Goal: Find specific page/section: Find specific page/section

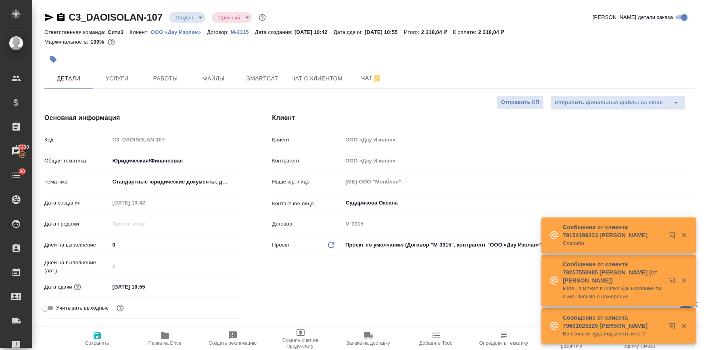
select select "RU"
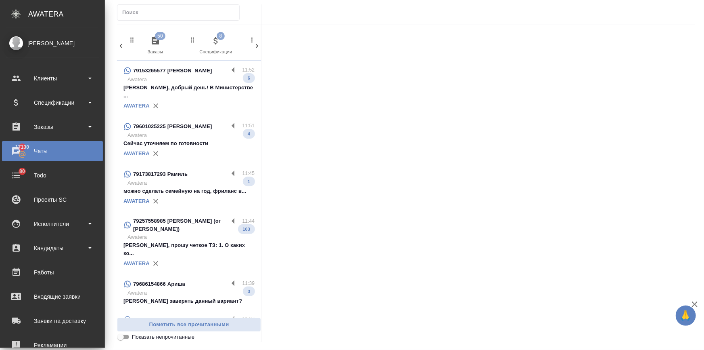
scroll to position [0, 398]
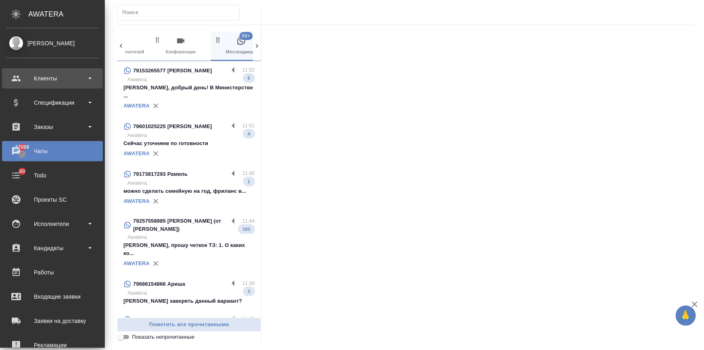
click at [20, 77] on div "Клиенты" at bounding box center [52, 78] width 93 height 12
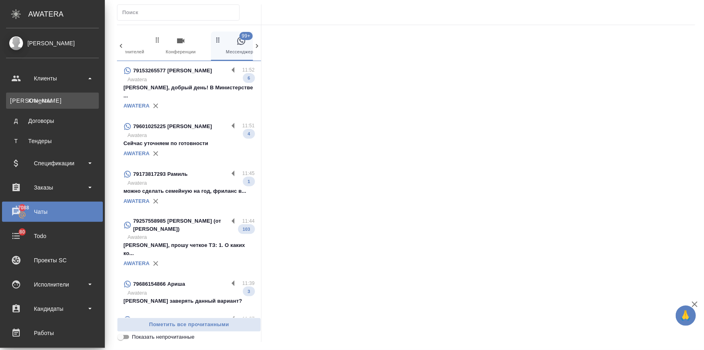
click at [31, 98] on div "Клиенты" at bounding box center [52, 100] width 85 height 8
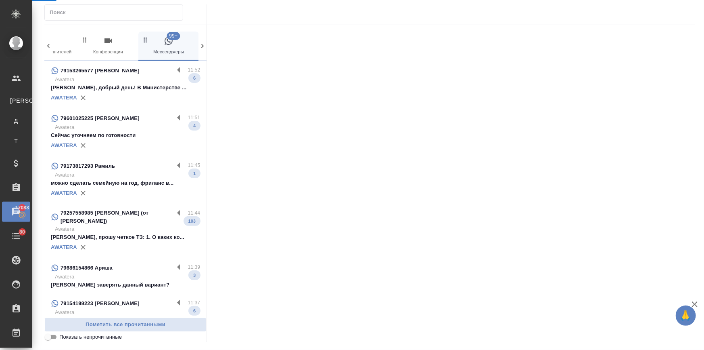
select select "RU"
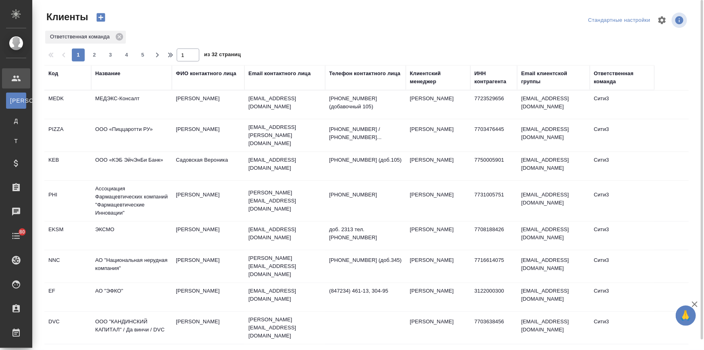
click at [113, 71] on div "Название" at bounding box center [107, 73] width 25 height 8
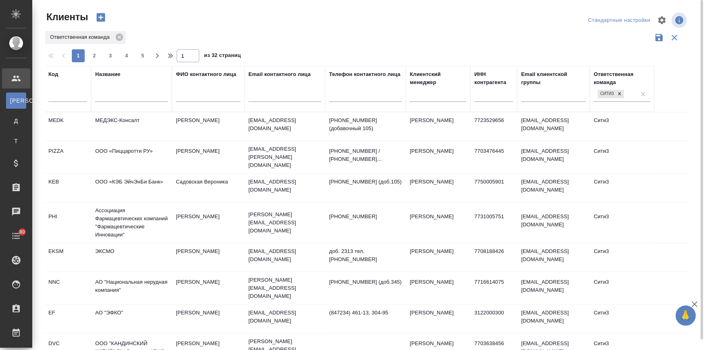
click at [117, 94] on input "text" at bounding box center [131, 97] width 73 height 10
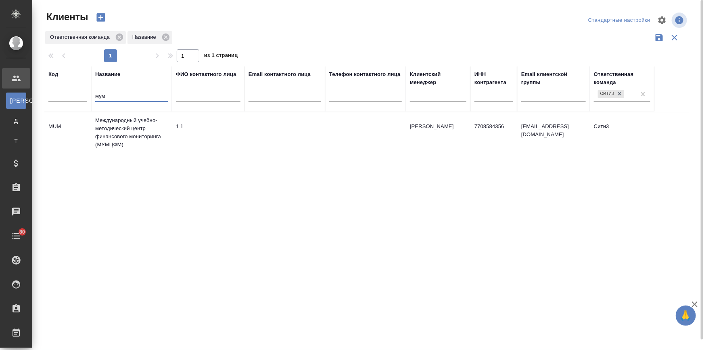
type input "мум"
click at [117, 130] on td "Международный учебно-методический центр финансового мониторинга (МУМЦФМ)" at bounding box center [131, 132] width 81 height 40
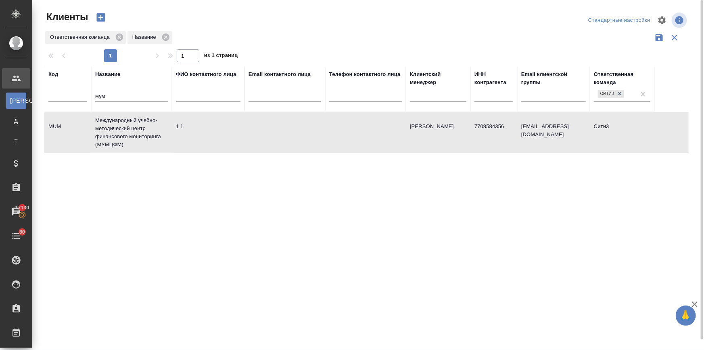
click at [117, 130] on td "Международный учебно-методический центр финансового мониторинга (МУМЦФМ)" at bounding box center [131, 132] width 81 height 40
drag, startPoint x: 121, startPoint y: 95, endPoint x: 94, endPoint y: 93, distance: 26.3
click at [94, 93] on th "Название мум" at bounding box center [131, 89] width 81 height 46
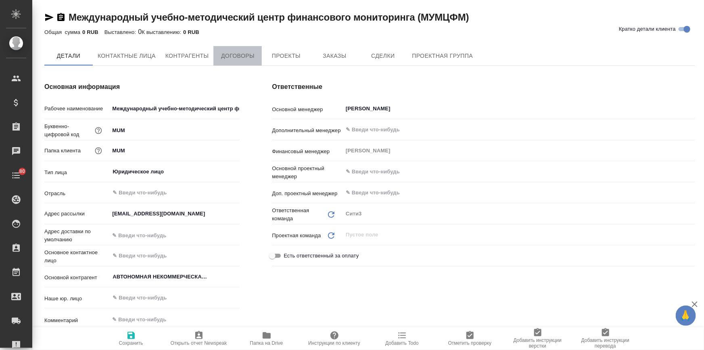
click at [245, 55] on span "Договоры" at bounding box center [237, 56] width 39 height 10
